Goal: Find specific page/section: Find specific page/section

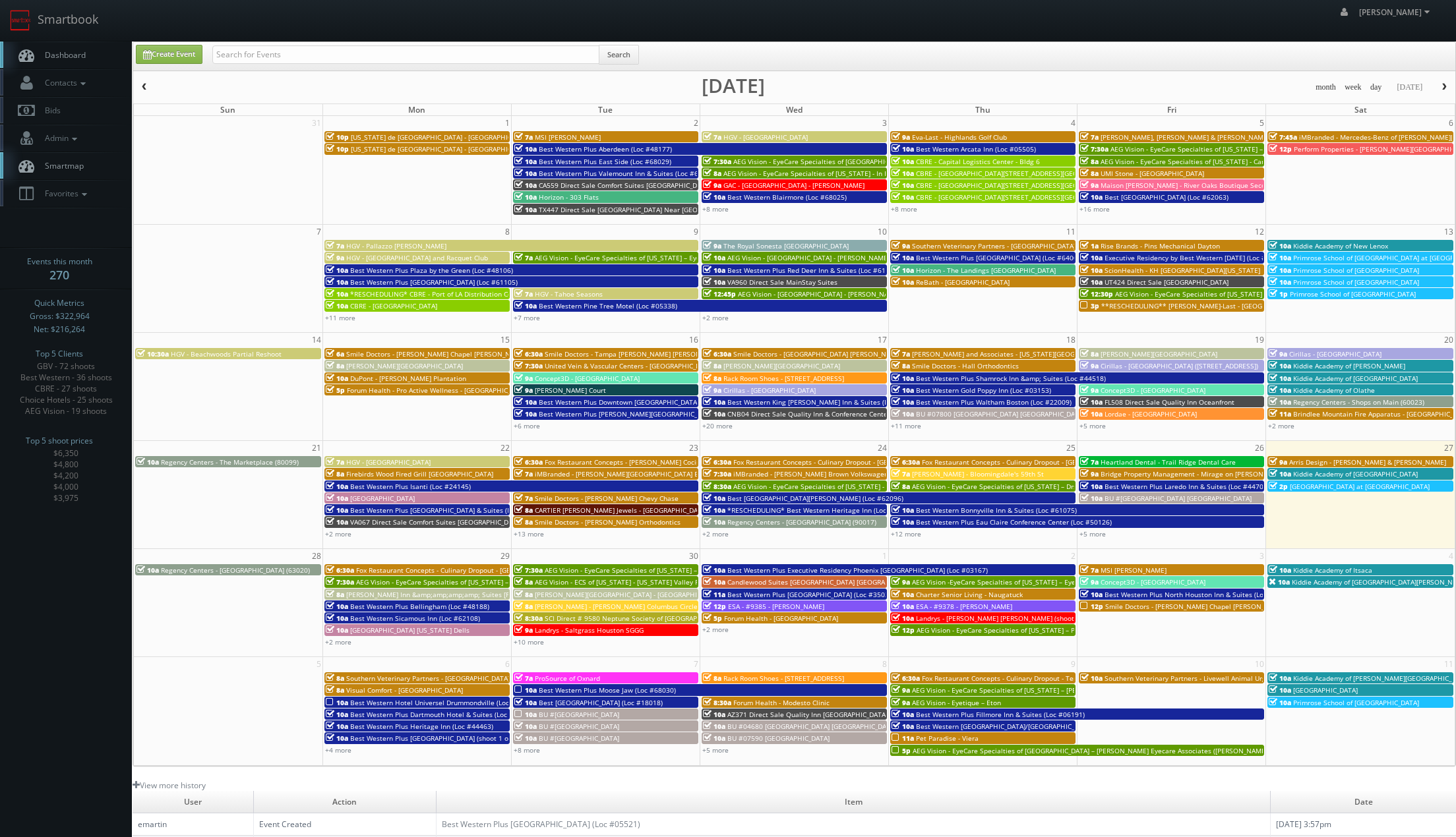
click at [382, 70] on div "Create Event Search month week day today September 2025 Sun Mon Tue Wed Thu Fri…" at bounding box center [793, 404] width 1323 height 725
click at [386, 57] on input "text" at bounding box center [406, 55] width 387 height 18
type input "alan duggins"
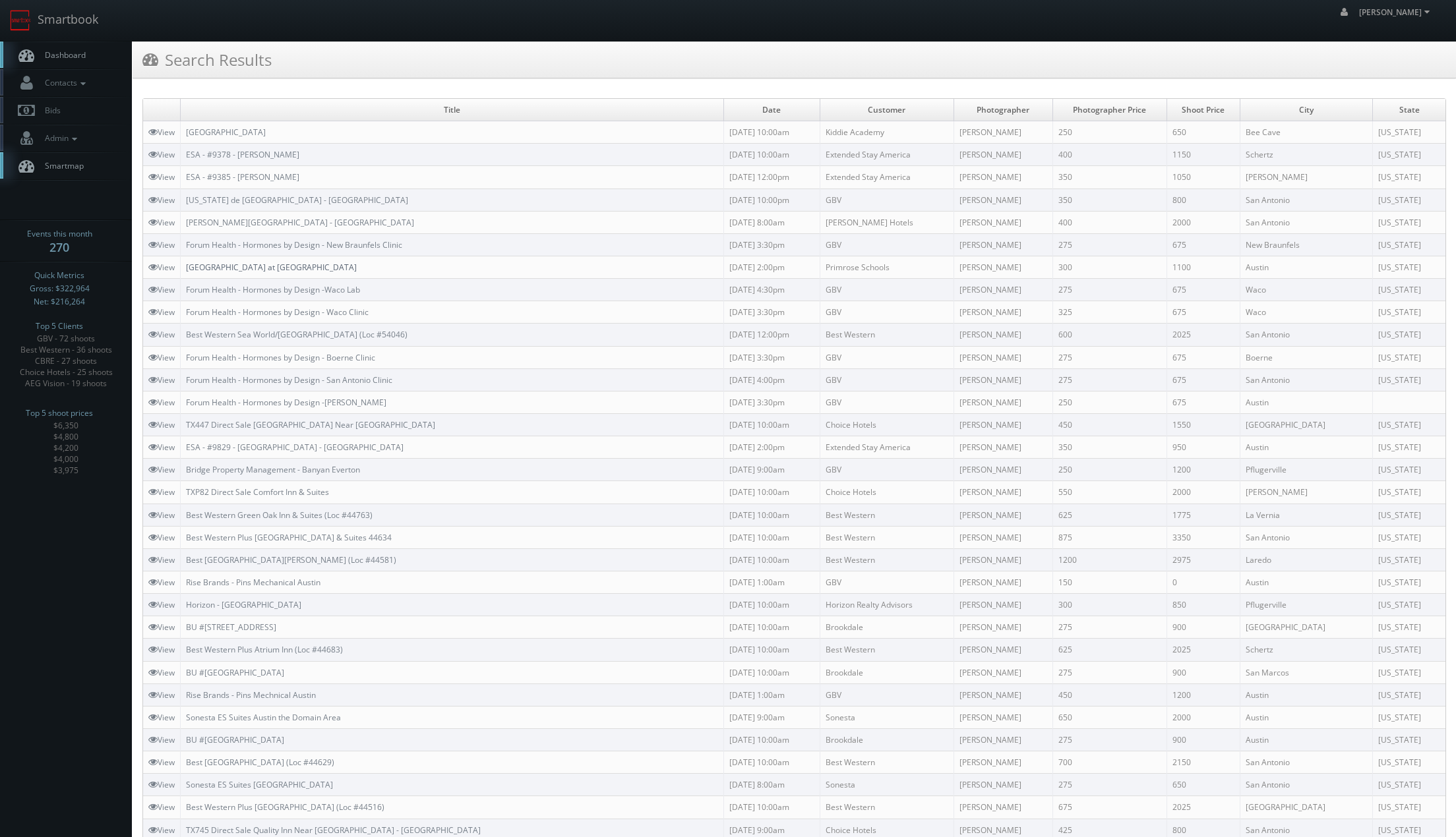
click at [219, 265] on link "[GEOGRAPHIC_DATA] at [GEOGRAPHIC_DATA]" at bounding box center [271, 267] width 171 height 11
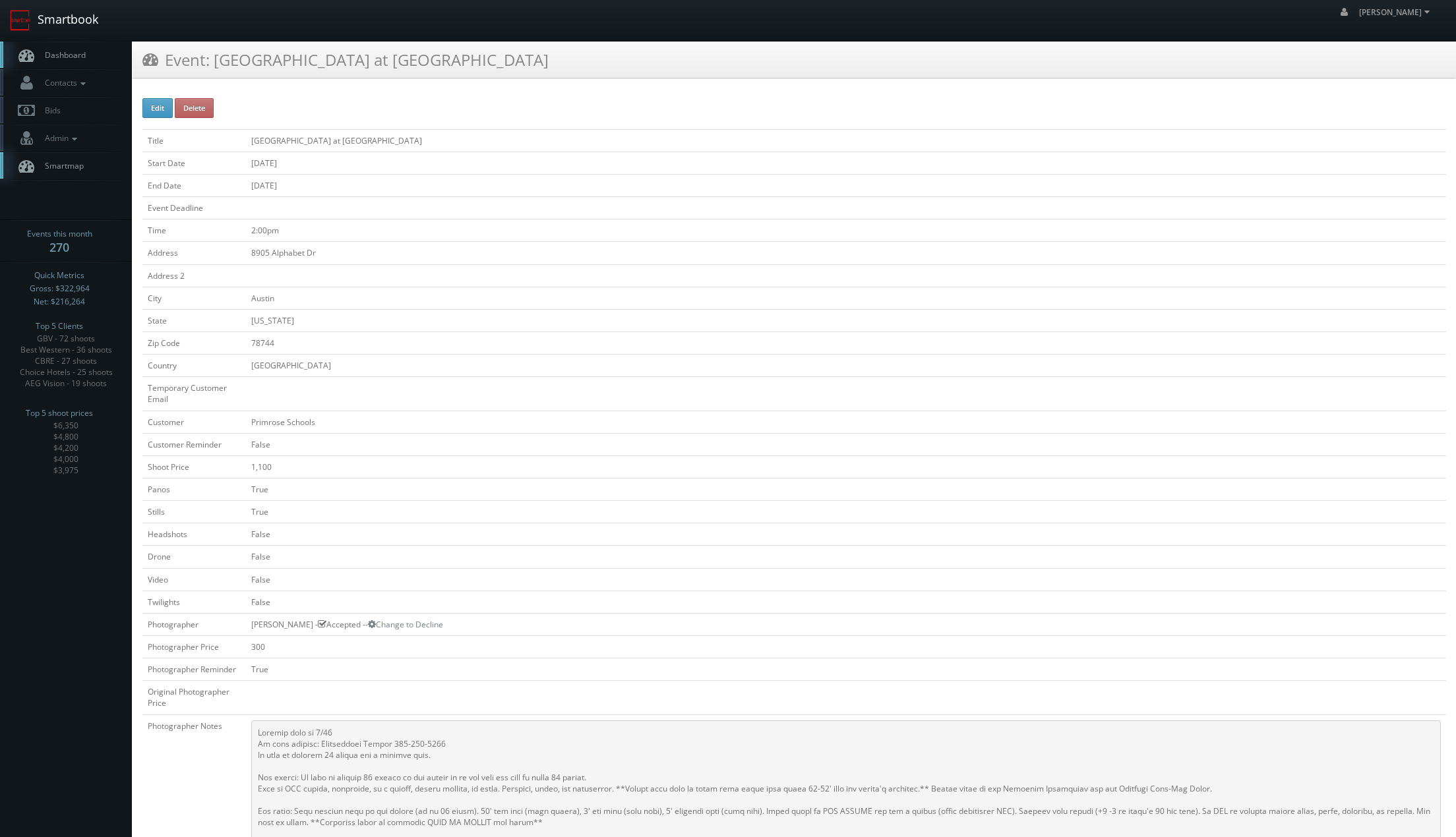
click at [91, 23] on link "Smartbook" at bounding box center [54, 20] width 108 height 41
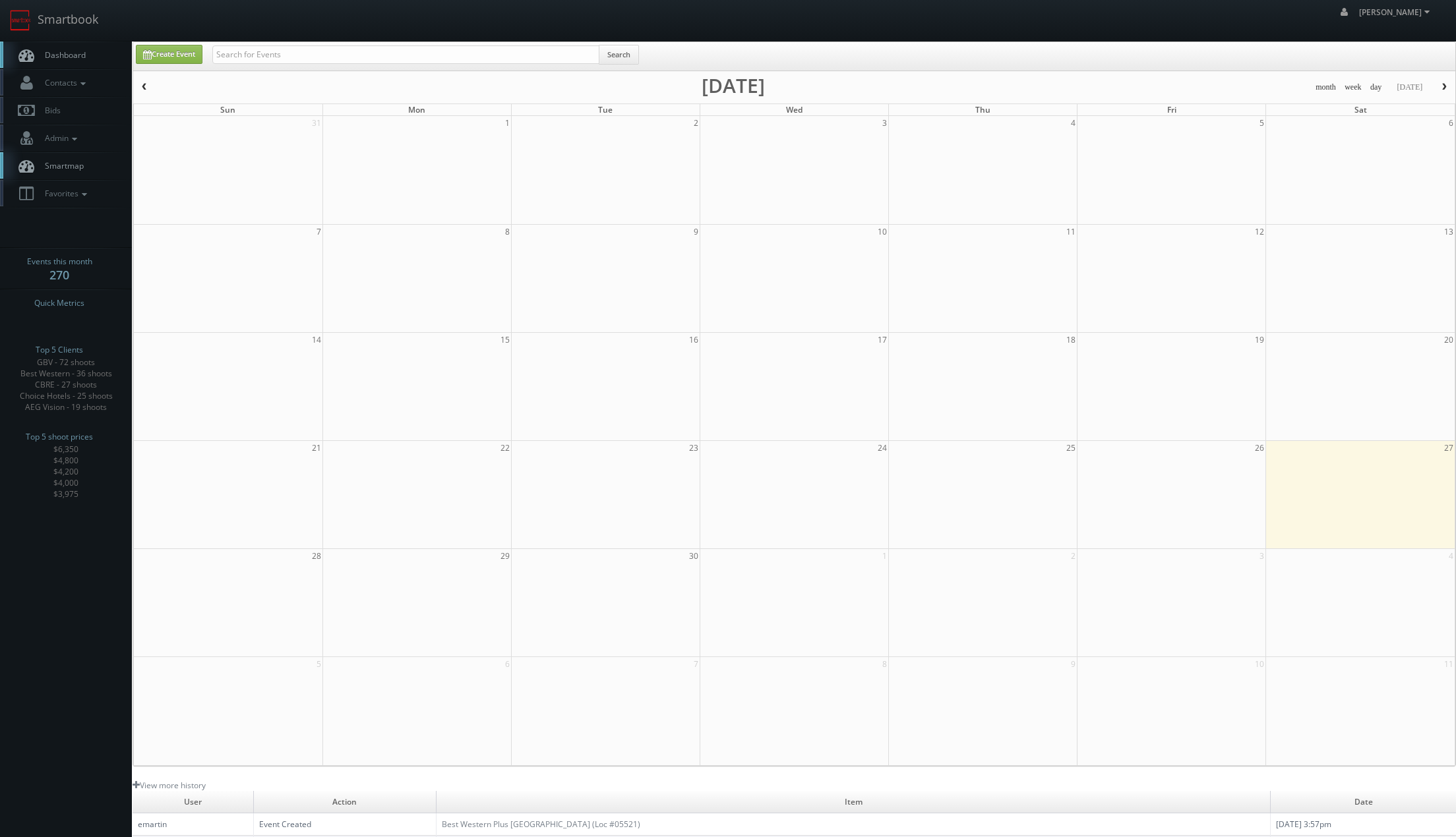
click at [254, 44] on div "Create Event Search" at bounding box center [793, 56] width 1322 height 28
click at [276, 47] on input "text" at bounding box center [406, 55] width 387 height 18
type input "[PERSON_NAME]"
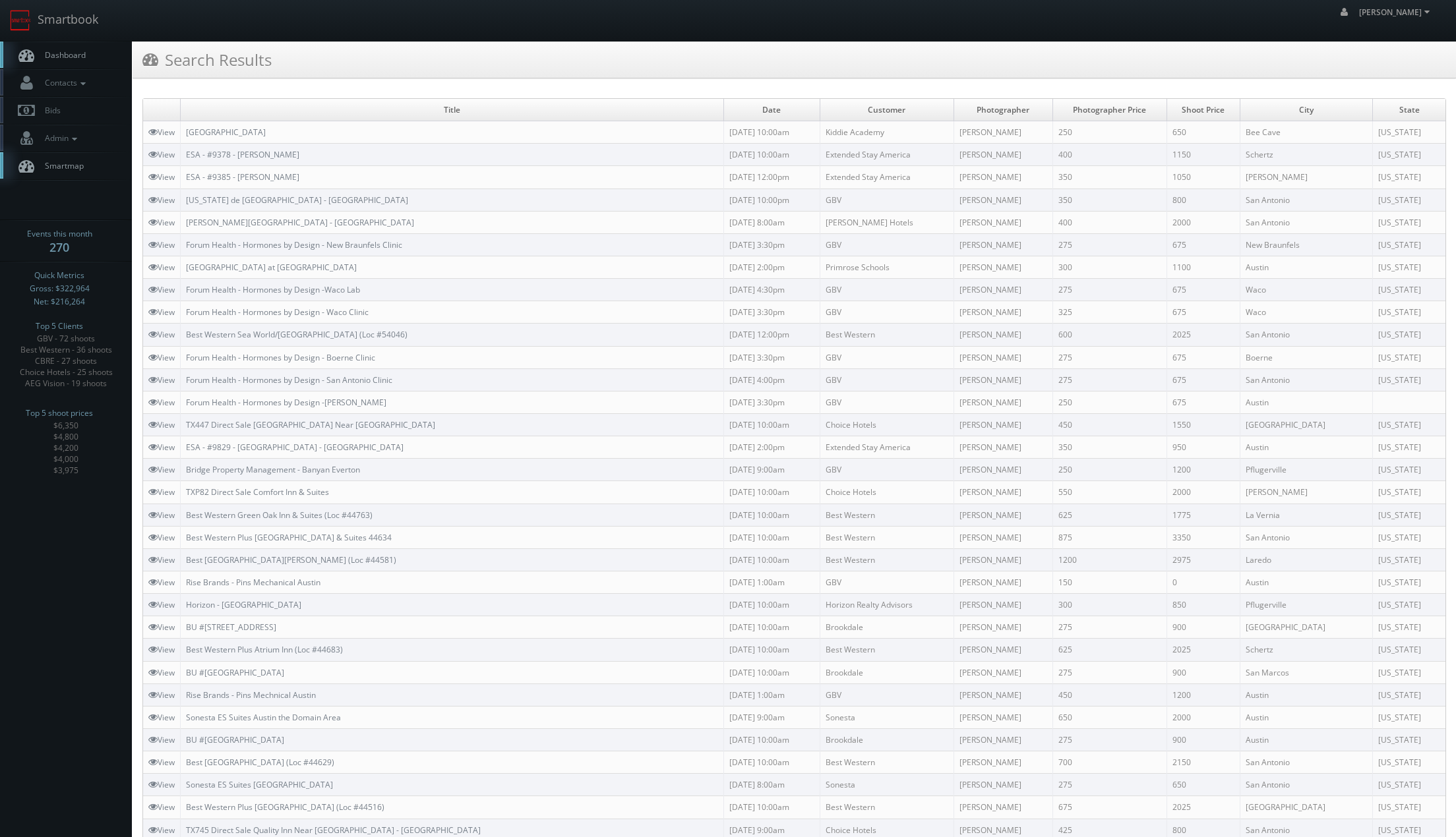
drag, startPoint x: 215, startPoint y: 261, endPoint x: 209, endPoint y: 269, distance: 10.0
click at [215, 261] on td "[GEOGRAPHIC_DATA] at [GEOGRAPHIC_DATA]" at bounding box center [452, 267] width 543 height 22
click at [209, 269] on link "[GEOGRAPHIC_DATA] at [GEOGRAPHIC_DATA]" at bounding box center [271, 267] width 171 height 11
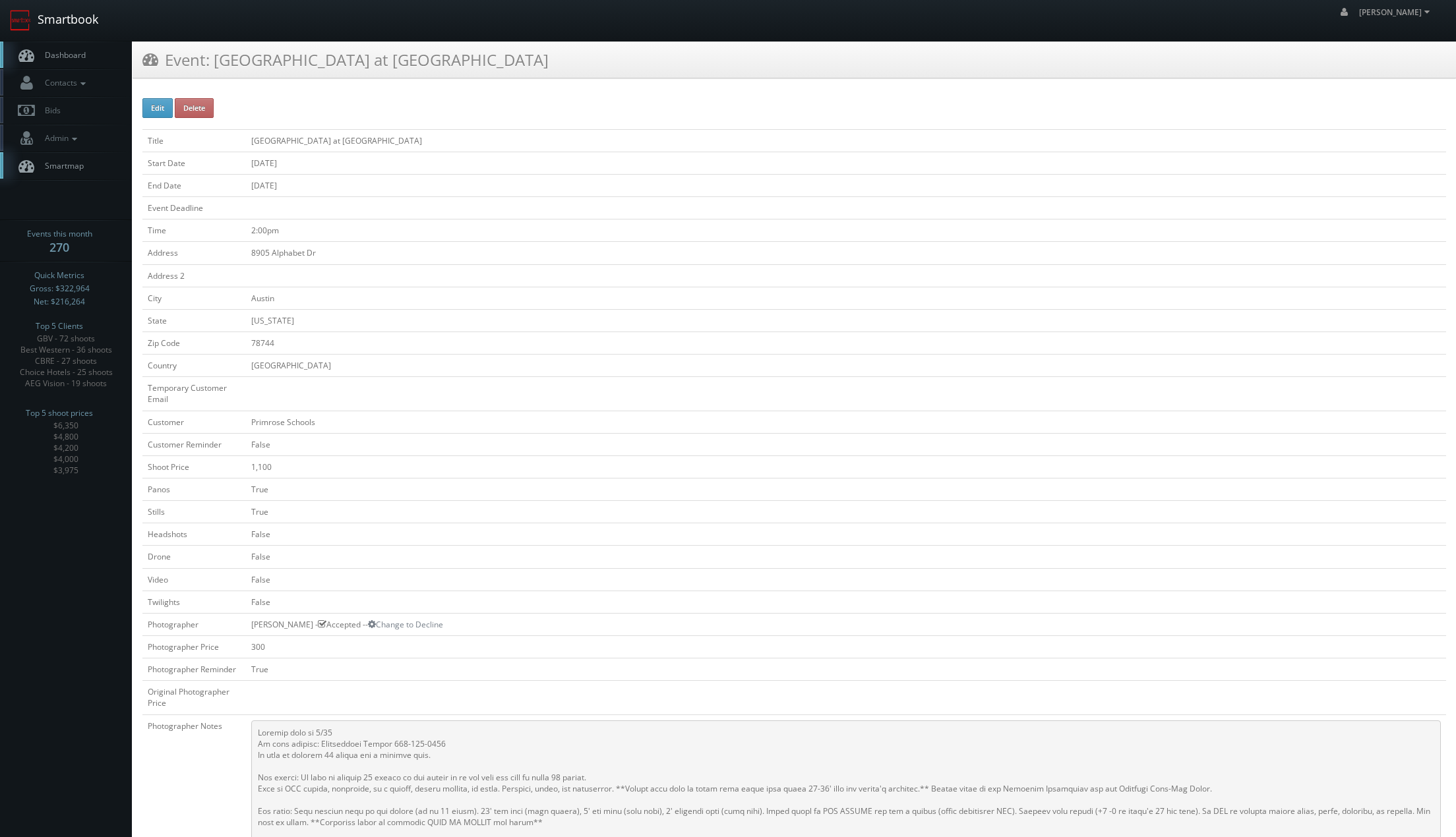
click at [89, 26] on link "Smartbook" at bounding box center [54, 20] width 108 height 41
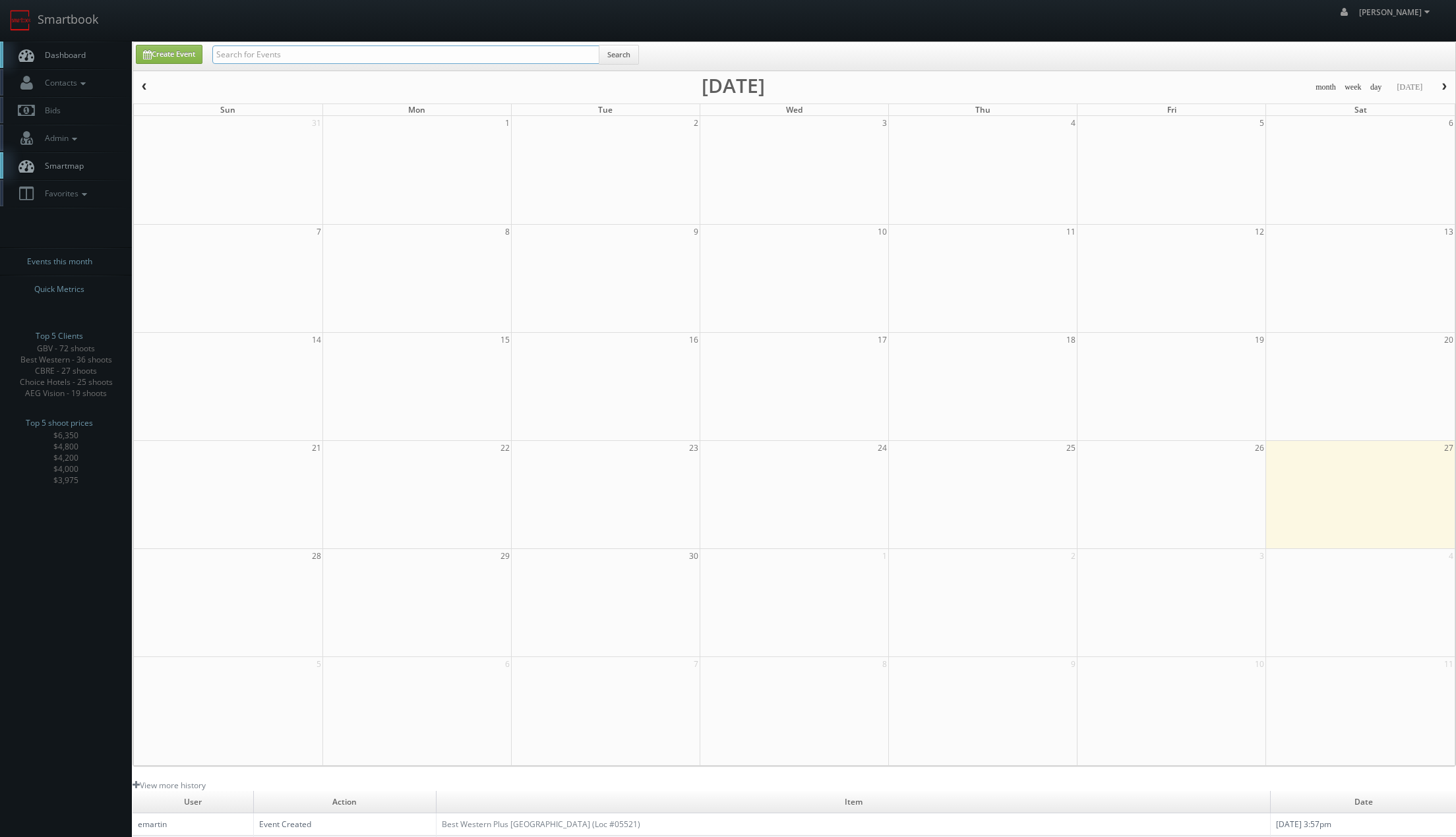
click at [303, 52] on input "text" at bounding box center [406, 55] width 387 height 18
type input "kiddie academy"
click at [302, 51] on input "text" at bounding box center [406, 55] width 387 height 18
type input "laredo"
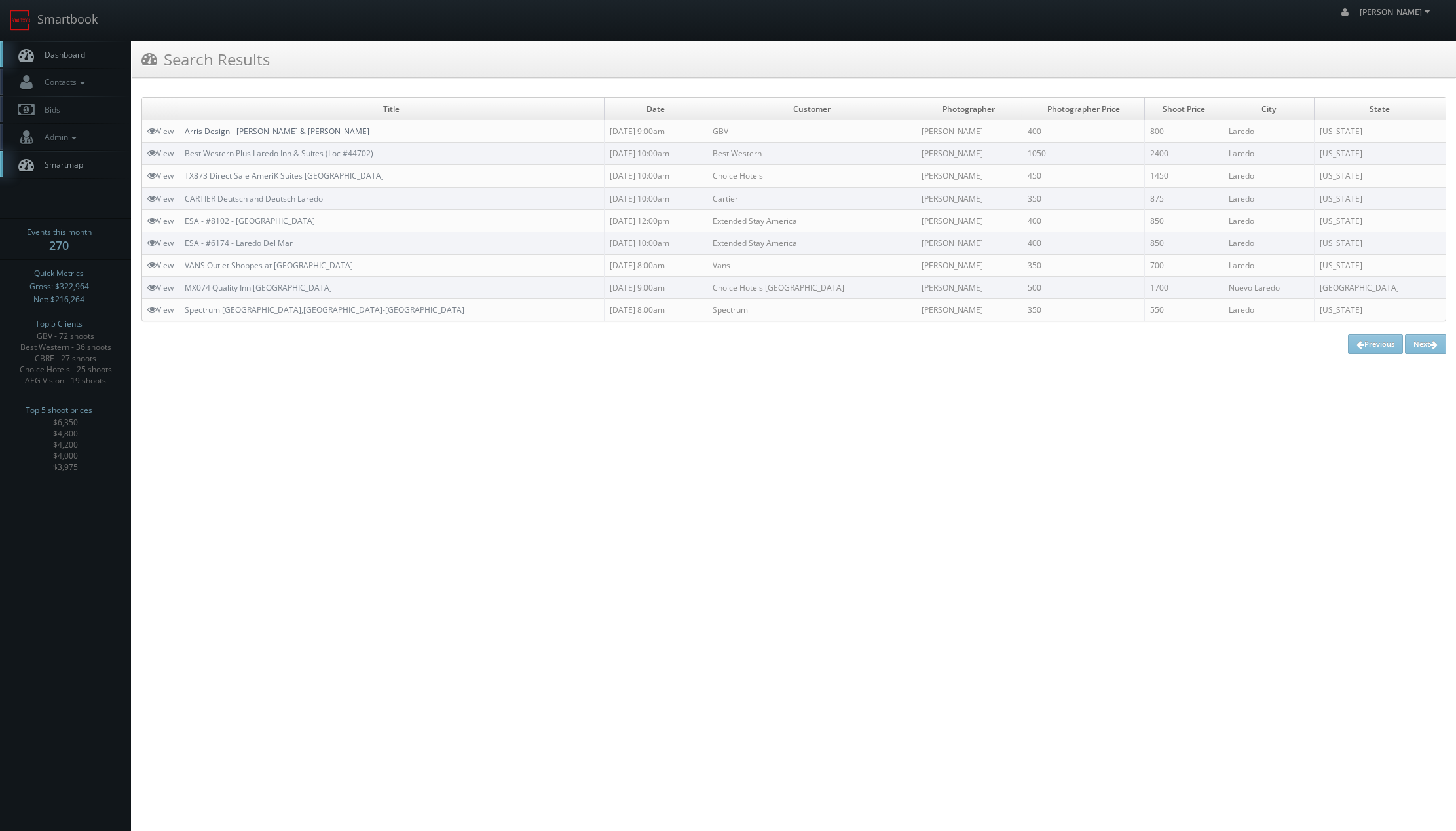
click at [228, 132] on link "Arris Design - [PERSON_NAME] & [PERSON_NAME]" at bounding box center [277, 131] width 185 height 11
